Goal: Find specific page/section: Find specific page/section

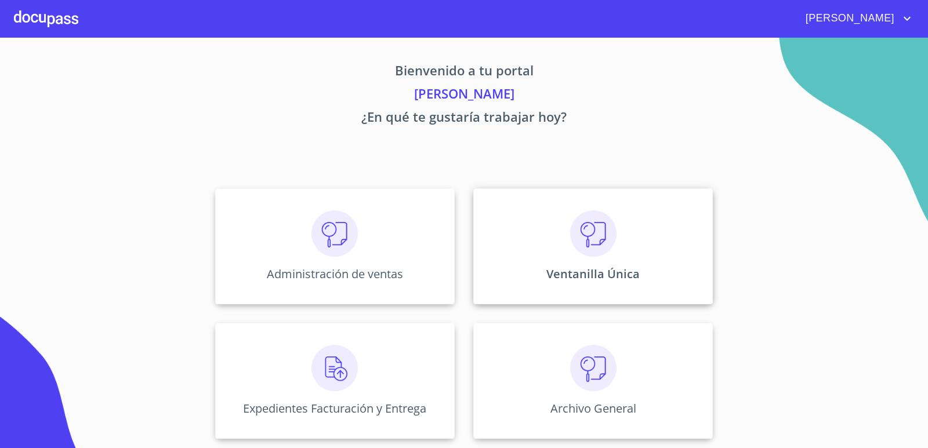
click at [589, 222] on img at bounding box center [593, 234] width 46 height 46
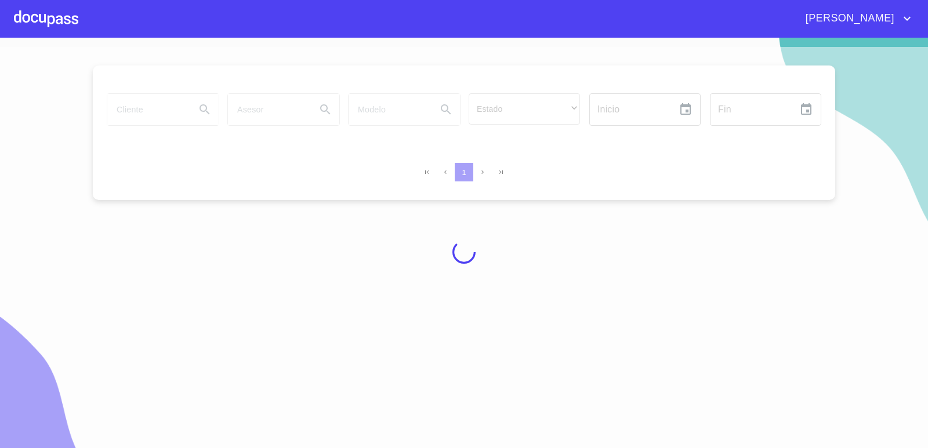
click at [149, 111] on div at bounding box center [464, 252] width 928 height 411
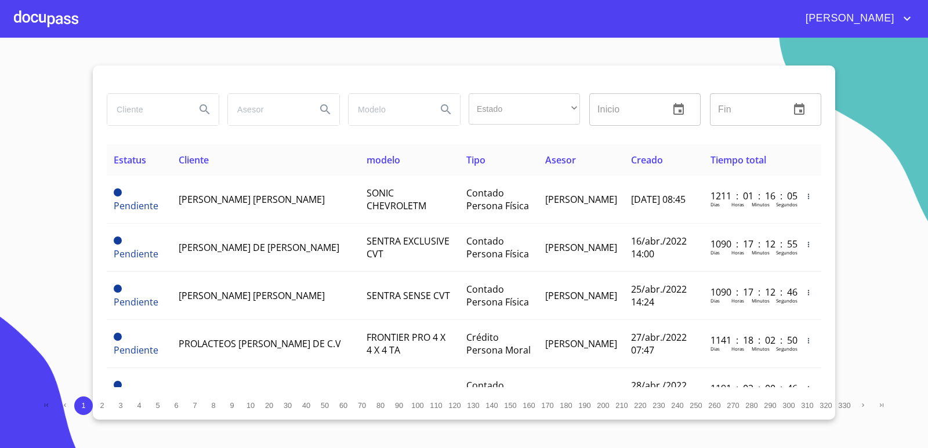
click at [175, 118] on input "search" at bounding box center [146, 109] width 79 height 31
type input "tracsa"
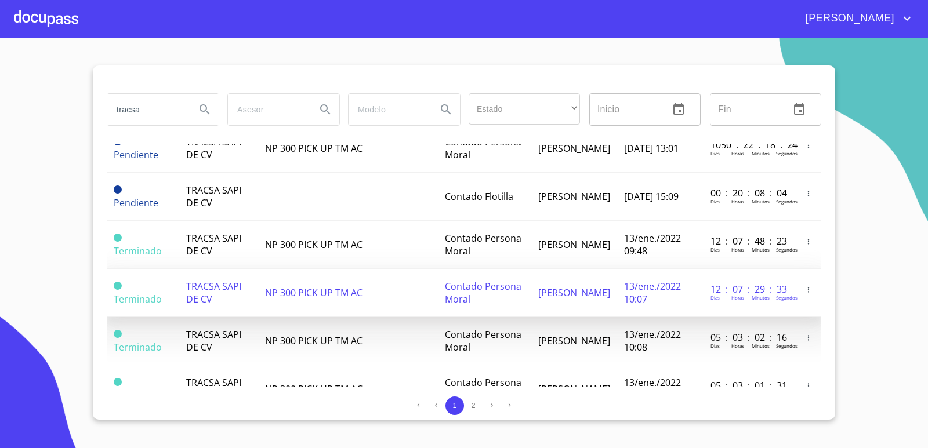
scroll to position [464, 0]
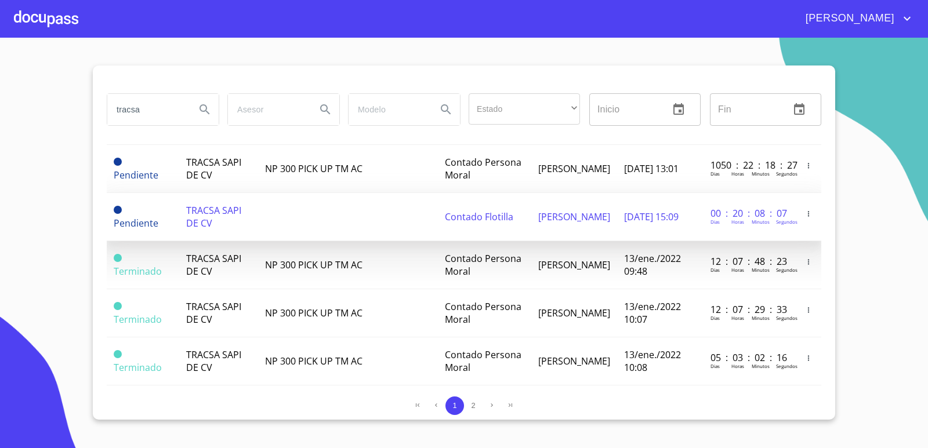
click at [334, 212] on td at bounding box center [348, 217] width 180 height 48
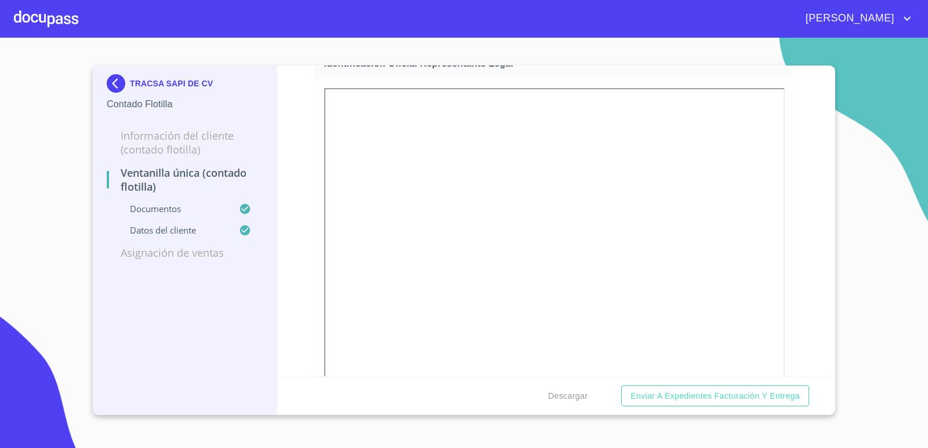
scroll to position [174, 0]
